Goal: Register for event/course

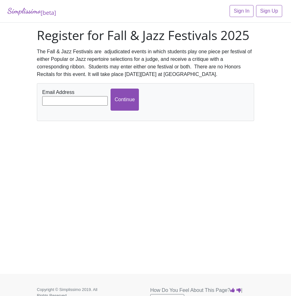
click at [75, 101] on input "text" at bounding box center [75, 100] width 66 height 9
type input "[EMAIL_ADDRESS][DOMAIN_NAME]"
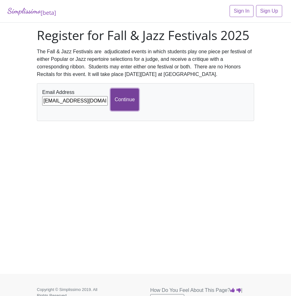
click at [123, 99] on input "Continue" at bounding box center [125, 100] width 28 height 22
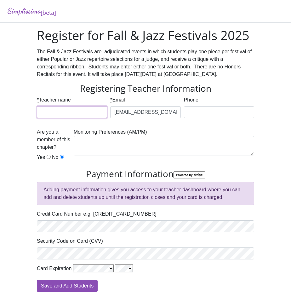
click at [75, 115] on input "* Teacher name" at bounding box center [72, 112] width 70 height 12
type input "[PERSON_NAME]"
click at [206, 112] on input "Phone" at bounding box center [219, 112] width 70 height 12
type input "4694876973"
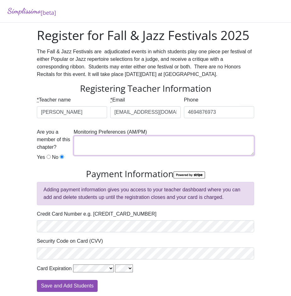
click at [153, 149] on textarea at bounding box center [164, 146] width 181 height 20
type textarea "AM"
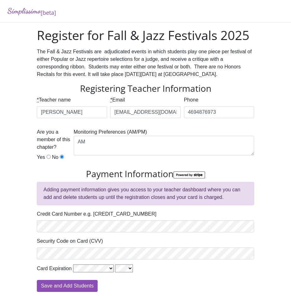
click at [47, 156] on input "Yes" at bounding box center [49, 157] width 4 height 4
radio input "true"
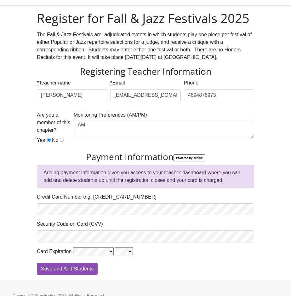
scroll to position [26, 0]
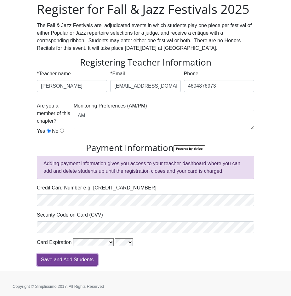
click at [68, 261] on input "Save and Add Students" at bounding box center [67, 260] width 61 height 12
type input "Processing"
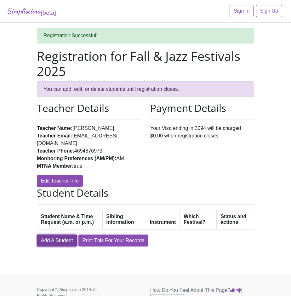
click at [54, 235] on link "Add A Student" at bounding box center [57, 241] width 40 height 12
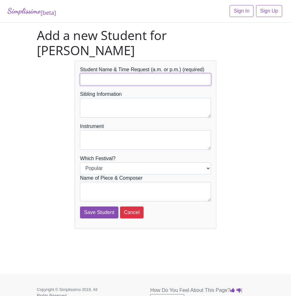
click at [129, 80] on input "text" at bounding box center [145, 79] width 131 height 12
type input "[PERSON_NAME] (a.m. preferred)"
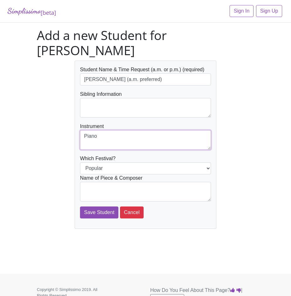
type textarea "Piano"
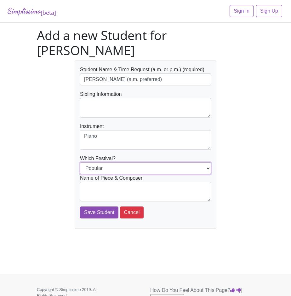
click at [161, 168] on select "Popular Jazz" at bounding box center [145, 168] width 131 height 12
select select "Jazz"
click at [80, 162] on select "Popular Jazz" at bounding box center [145, 168] width 131 height 12
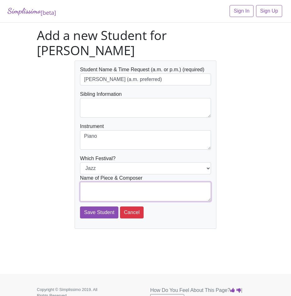
click at [152, 188] on textarea at bounding box center [145, 192] width 131 height 20
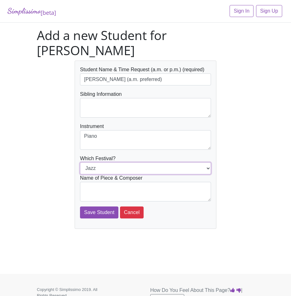
click at [131, 170] on select "Popular Jazz" at bounding box center [145, 168] width 131 height 12
click at [36, 178] on div "Student Name & Time Request (a.m. or p.m.) (required) [PERSON_NAME] (a.m. prefe…" at bounding box center [145, 145] width 227 height 168
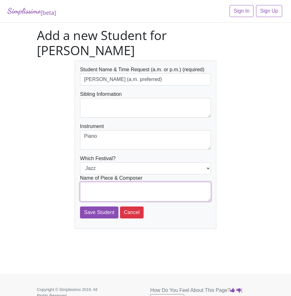
click at [103, 189] on textarea at bounding box center [145, 192] width 131 height 20
click at [155, 187] on textarea "Fly Me to the Moon" at bounding box center [145, 192] width 131 height 20
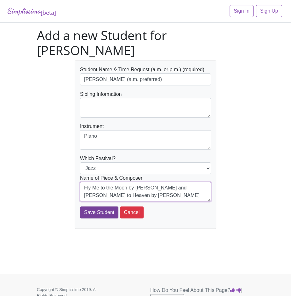
type textarea "Fly Me to the Moon by [PERSON_NAME] and [PERSON_NAME] to Heaven by [PERSON_NAME]"
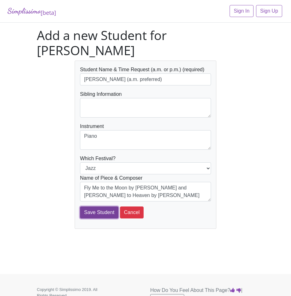
click at [103, 212] on input "Save Student" at bounding box center [99, 213] width 38 height 12
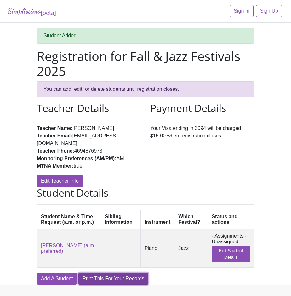
click at [125, 279] on link "Print This For Your Records" at bounding box center [114, 279] width 70 height 12
